Goal: Navigation & Orientation: Go to known website

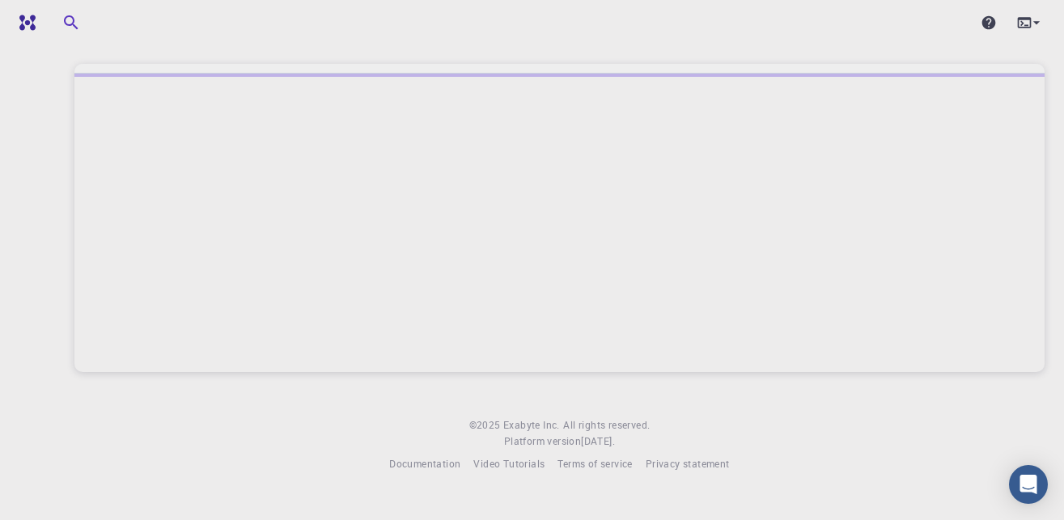
click at [942, 413] on div "© 2025 Exabyte Inc. All rights reserved. Platform version [DATE] . Documentatio…" at bounding box center [559, 249] width 1009 height 498
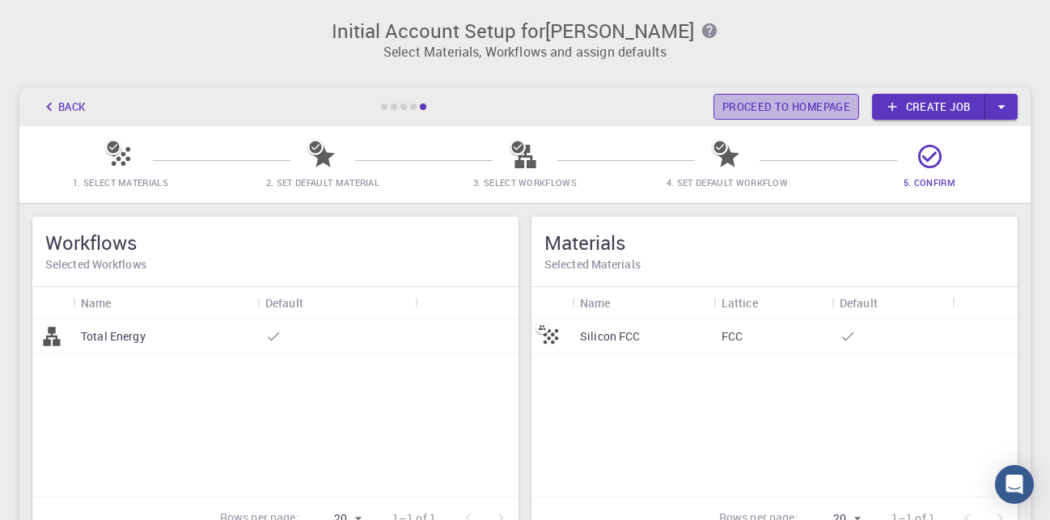
click at [745, 107] on link "Proceed to homepage" at bounding box center [787, 107] width 146 height 26
